Goal: Check status: Check status

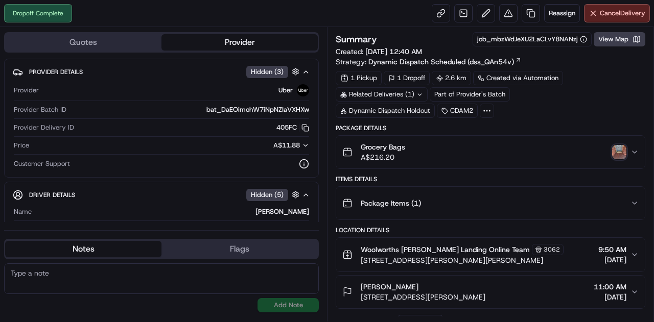
click at [614, 149] on img "button" at bounding box center [619, 152] width 14 height 14
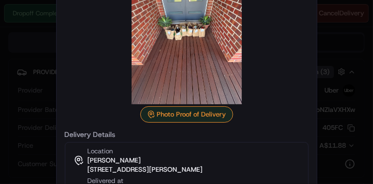
click at [265, 31] on div at bounding box center [187, 30] width 244 height 147
drag, startPoint x: 274, startPoint y: 31, endPoint x: 288, endPoint y: 74, distance: 44.6
click at [287, 75] on div at bounding box center [187, 30] width 244 height 147
